Goal: Information Seeking & Learning: Understand process/instructions

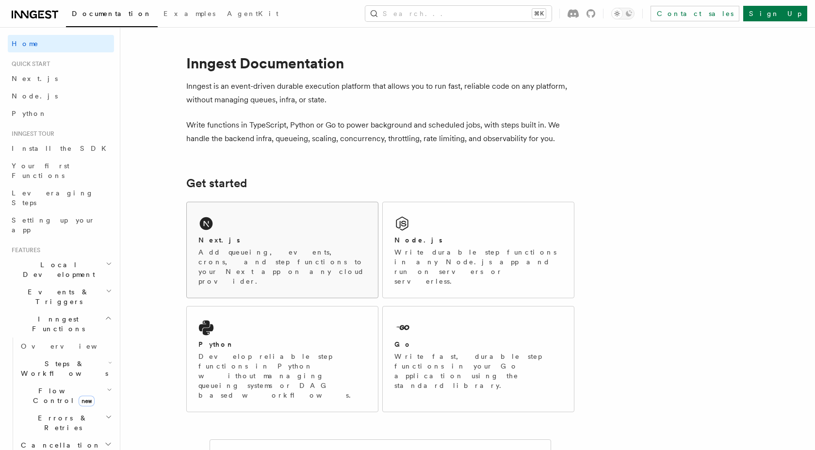
click at [241, 230] on div "Next.js Add queueing, events, crons, and step functions to your Next app on any…" at bounding box center [282, 250] width 191 height 96
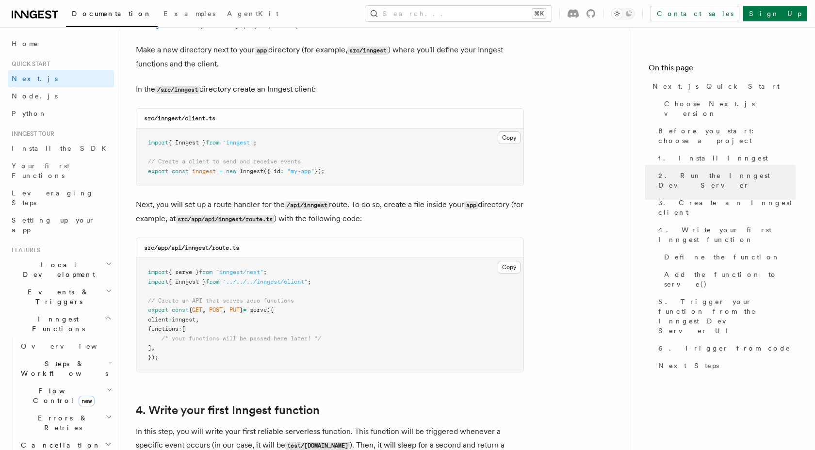
scroll to position [1204, 0]
drag, startPoint x: 511, startPoint y: 140, endPoint x: 517, endPoint y: 166, distance: 26.0
click at [511, 140] on button "Copy Copied" at bounding box center [509, 137] width 23 height 13
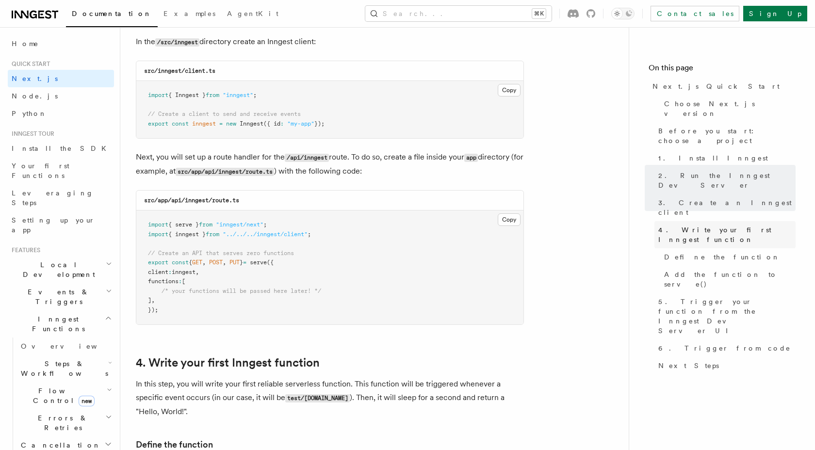
scroll to position [1256, 0]
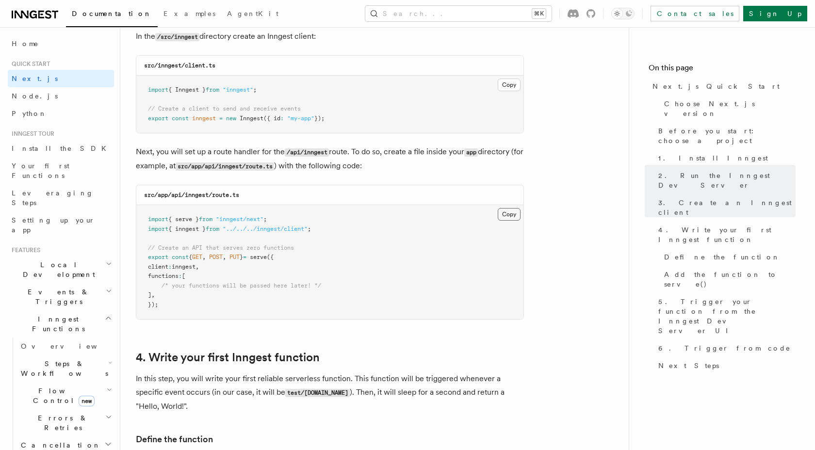
click at [510, 217] on button "Copy Copied" at bounding box center [509, 214] width 23 height 13
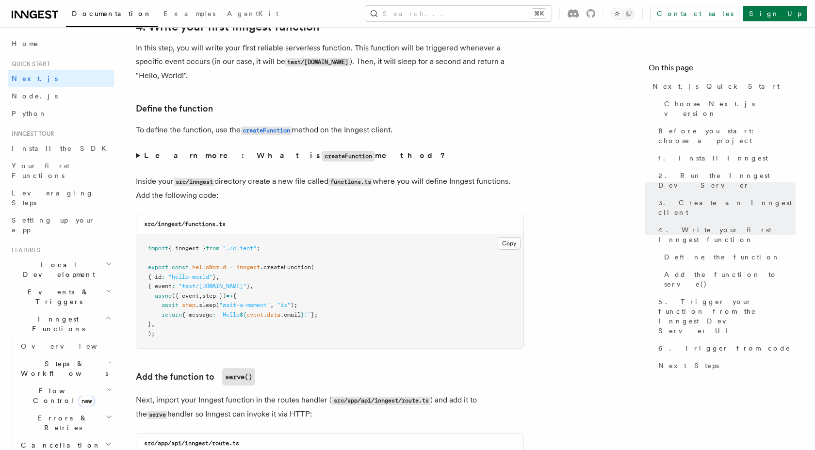
scroll to position [1587, 0]
click at [517, 243] on button "Copy Copied" at bounding box center [509, 243] width 23 height 13
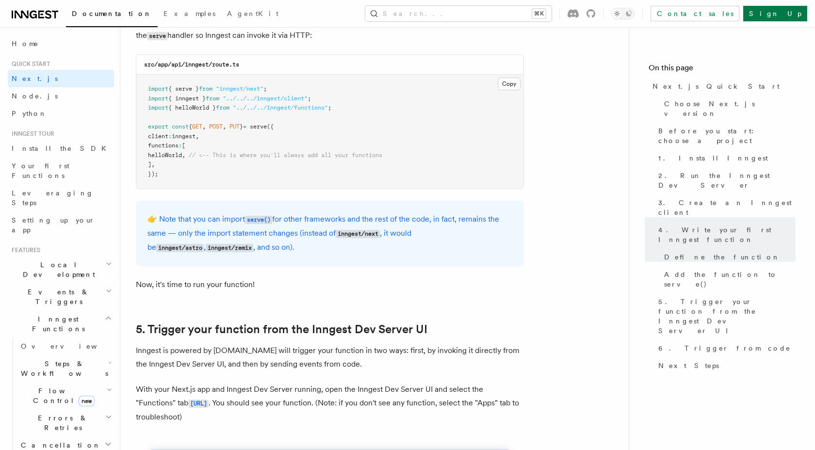
scroll to position [1895, 0]
